Goal: Task Accomplishment & Management: Use online tool/utility

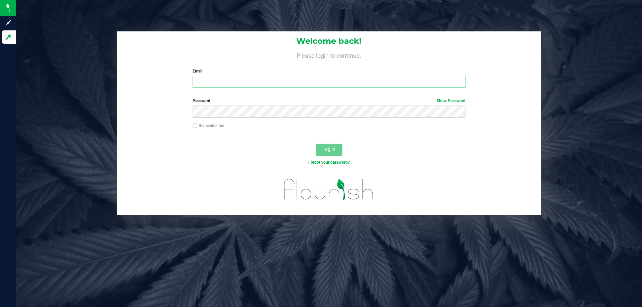
click at [203, 85] on input "Email" at bounding box center [329, 82] width 272 height 12
type input "[EMAIL_ADDRESS][DOMAIN_NAME]"
click at [316, 144] on button "Log In" at bounding box center [329, 150] width 27 height 12
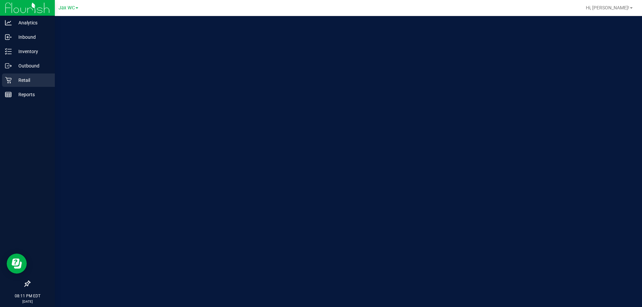
click at [19, 82] on p "Retail" at bounding box center [32, 80] width 40 height 8
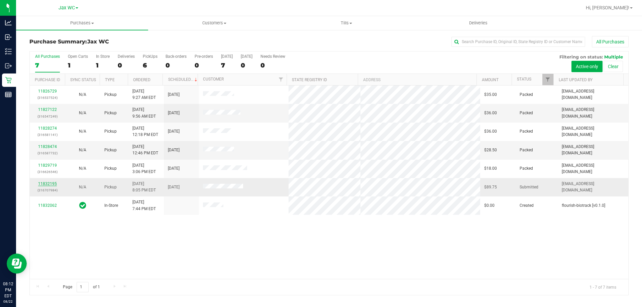
click at [48, 183] on link "11832195" at bounding box center [47, 183] width 19 height 5
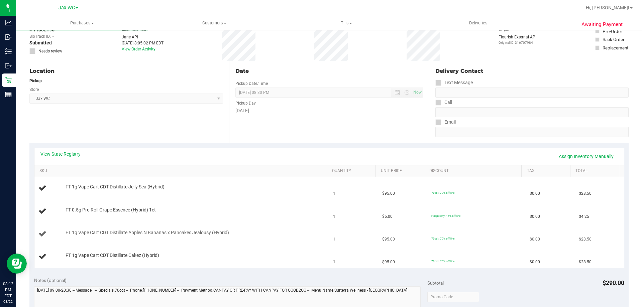
scroll to position [67, 0]
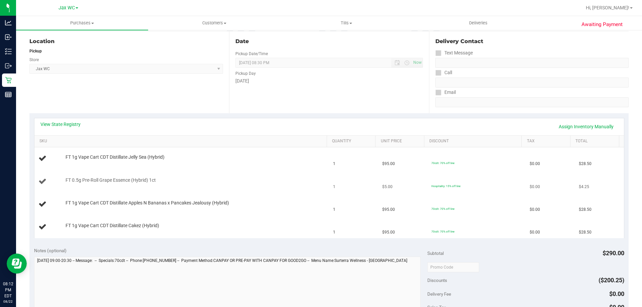
click at [244, 178] on div "FT 0.5g Pre-Roll Grape Essence (Hybrid) 1ct" at bounding box center [192, 180] width 261 height 7
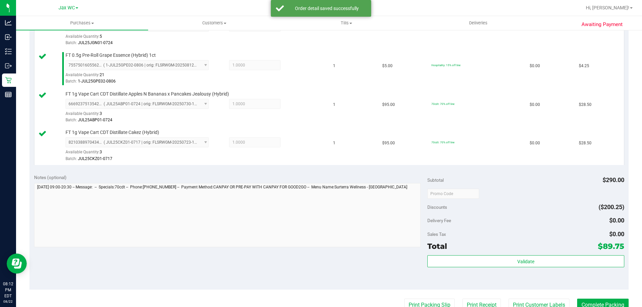
scroll to position [267, 0]
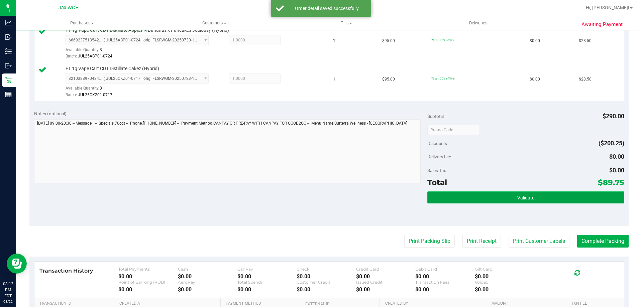
click at [542, 198] on button "Validate" at bounding box center [525, 198] width 197 height 12
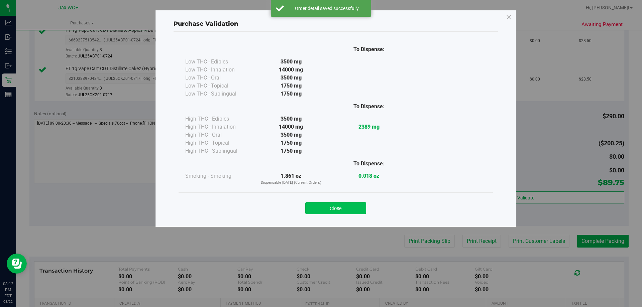
click at [350, 208] on button "Close" at bounding box center [335, 208] width 61 height 12
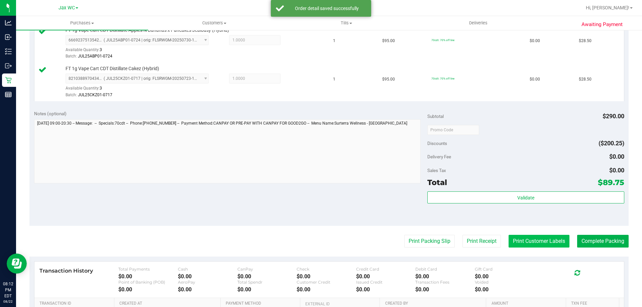
click at [526, 239] on button "Print Customer Labels" at bounding box center [538, 241] width 61 height 13
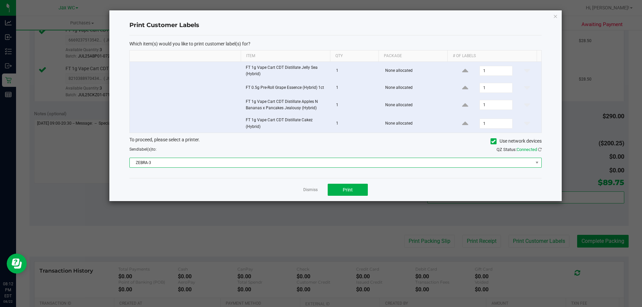
click at [271, 163] on span "ZEBRA-3" at bounding box center [331, 162] width 403 height 9
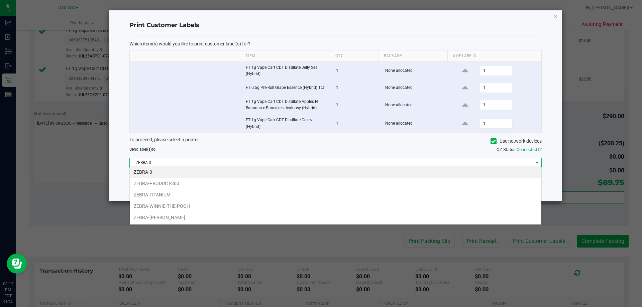
scroll to position [10, 412]
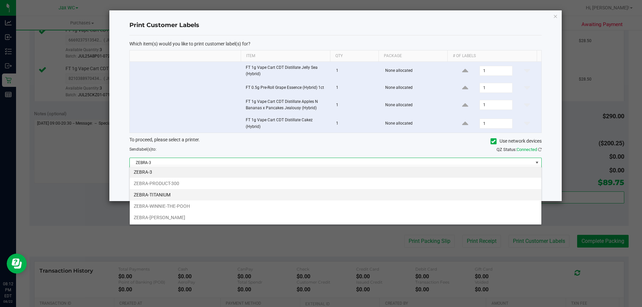
click at [163, 194] on li "ZEBRA-TITANIUM" at bounding box center [335, 194] width 411 height 11
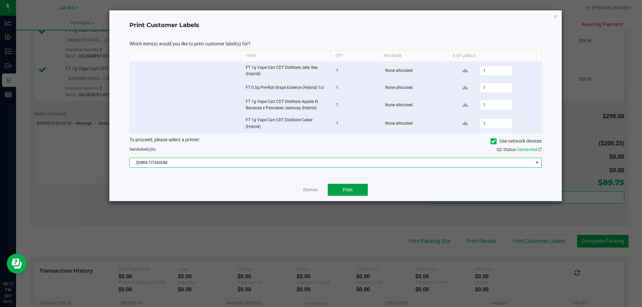
click at [352, 187] on span "Print" at bounding box center [348, 189] width 10 height 5
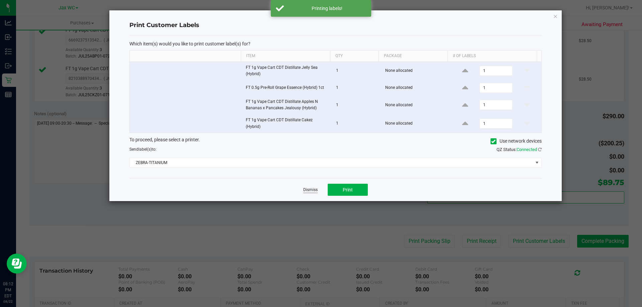
click at [313, 187] on link "Dismiss" at bounding box center [310, 190] width 14 height 6
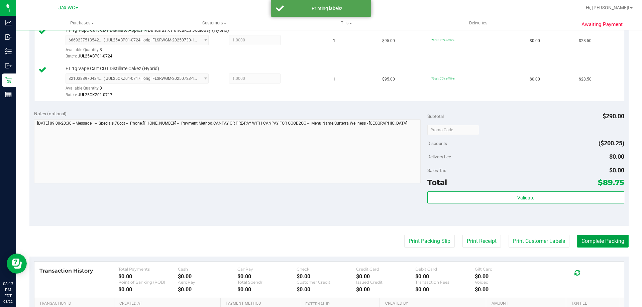
click at [603, 240] on button "Complete Packing" at bounding box center [602, 241] width 51 height 13
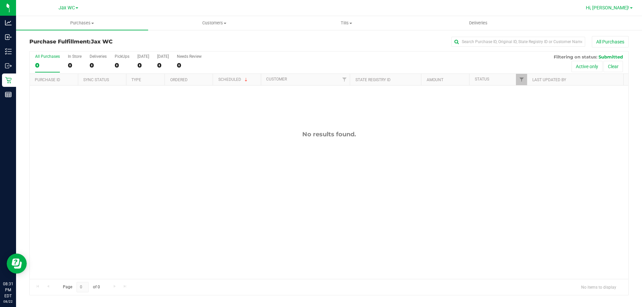
click at [616, 6] on span "Hi, [PERSON_NAME]!" at bounding box center [607, 7] width 43 height 5
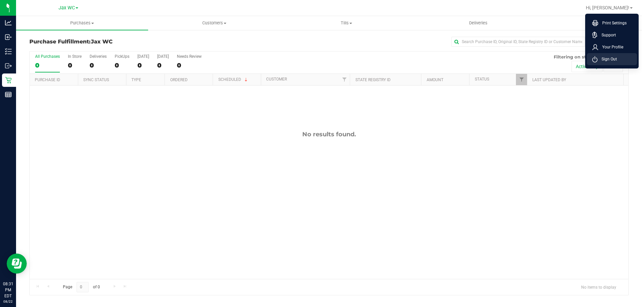
click at [607, 54] on li "Sign Out" at bounding box center [612, 59] width 50 height 12
